Goal: Task Accomplishment & Management: Manage account settings

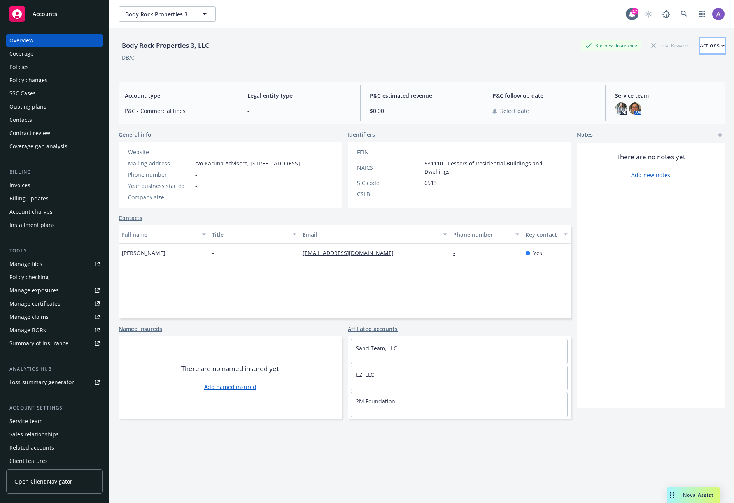
click at [701, 46] on div "Actions" at bounding box center [712, 45] width 25 height 15
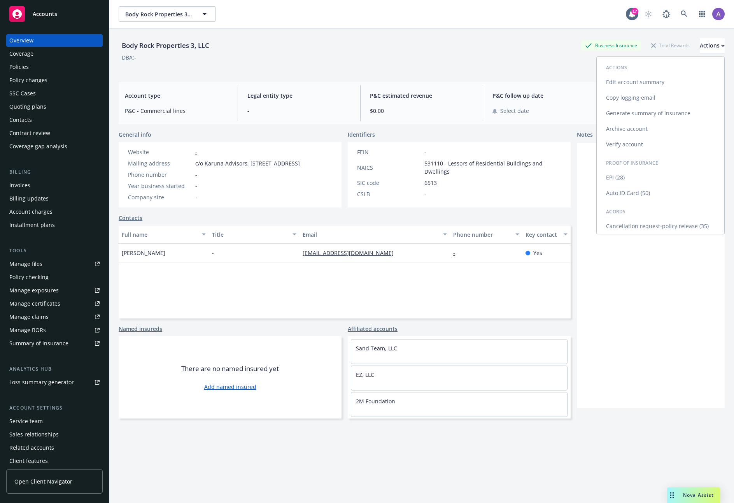
click at [643, 79] on link "Edit account summary" at bounding box center [661, 82] width 128 height 16
select select "US"
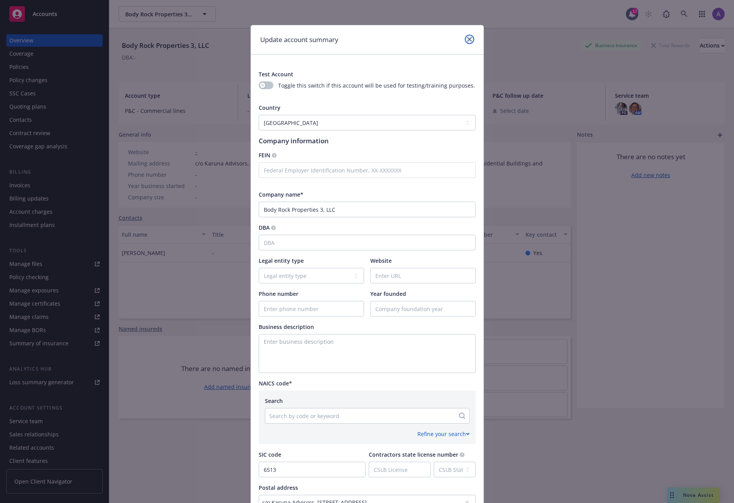
click at [467, 39] on icon "close" at bounding box center [469, 39] width 5 height 5
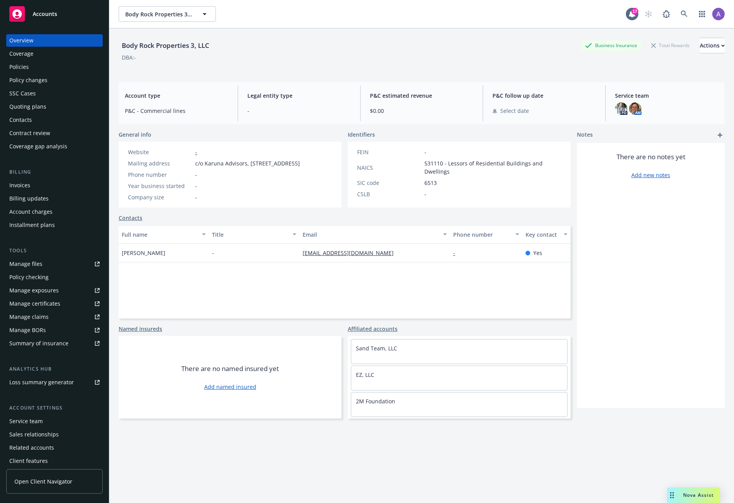
click at [432, 163] on span "531110 - Lessors of Residential Buildings and Dwellings" at bounding box center [493, 167] width 137 height 16
copy span "531110"
click at [712, 45] on button "Actions" at bounding box center [712, 46] width 25 height 16
click at [653, 79] on link "Edit account summary" at bounding box center [661, 82] width 128 height 16
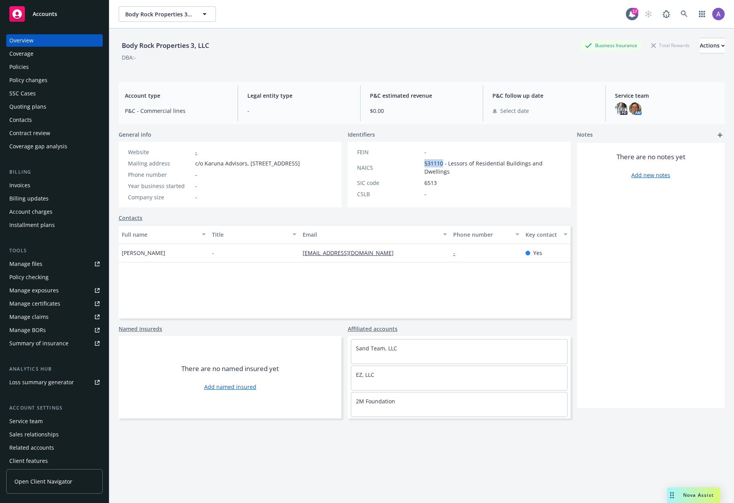
select select "US"
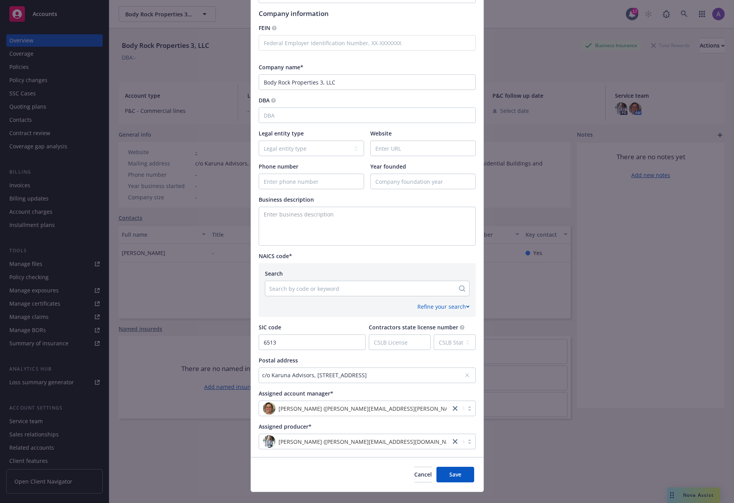
scroll to position [141, 0]
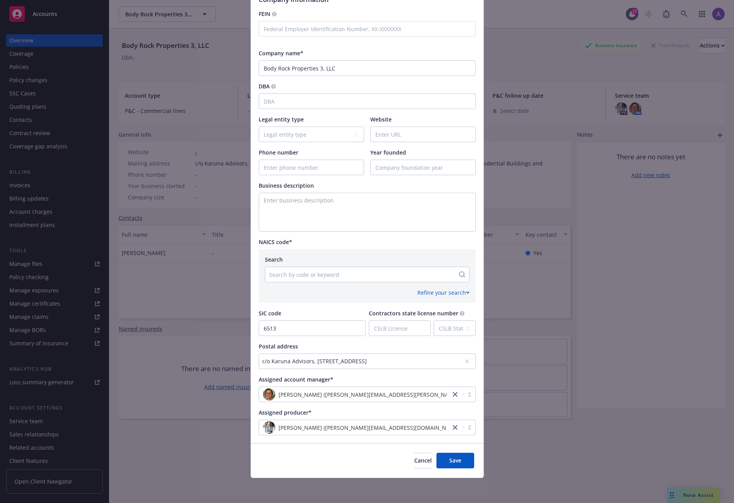
click at [312, 276] on div at bounding box center [360, 274] width 182 height 9
click at [415, 459] on span "Cancel" at bounding box center [424, 460] width 18 height 7
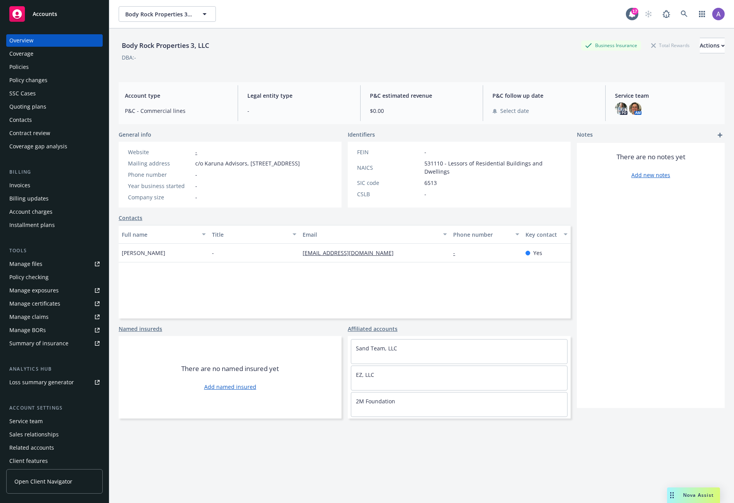
click at [481, 498] on div "Body Rock Properties 3, LLC Business Insurance Total Rewards Actions DBA: - Acc…" at bounding box center [422, 275] width 606 height 494
